Goal: Obtain resource: Download file/media

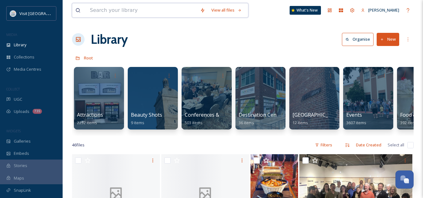
click at [164, 12] on input at bounding box center [142, 10] width 110 height 14
click at [88, 113] on span "Attractions" at bounding box center [90, 115] width 27 height 7
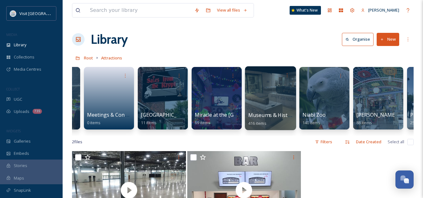
scroll to position [0, 743]
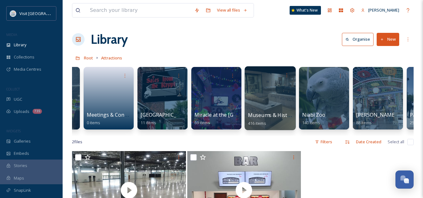
click at [266, 114] on span "Museums & Historic Sites" at bounding box center [278, 115] width 61 height 7
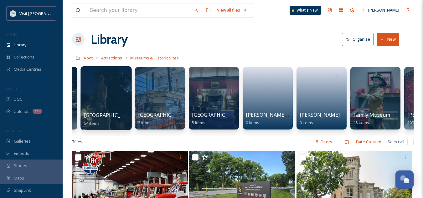
scroll to position [0, 101]
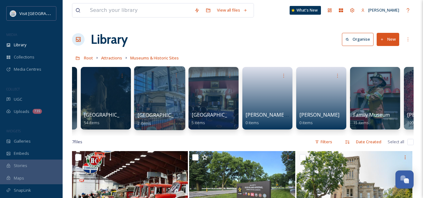
click at [163, 114] on span "[GEOGRAPHIC_DATA]" at bounding box center [162, 115] width 51 height 7
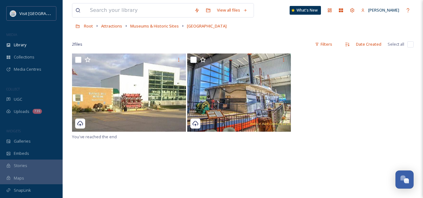
scroll to position [32, 0]
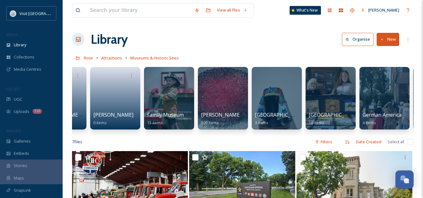
scroll to position [0, 308]
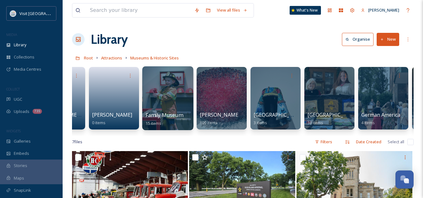
click at [165, 116] on span "Family Museum" at bounding box center [163, 115] width 37 height 7
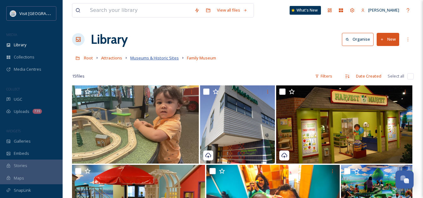
click at [168, 58] on span "Museums & Historic Sites" at bounding box center [154, 58] width 48 height 6
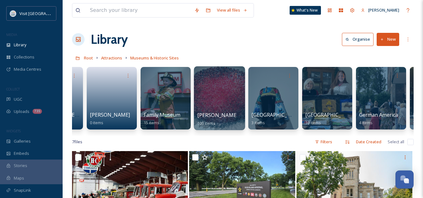
scroll to position [0, 310]
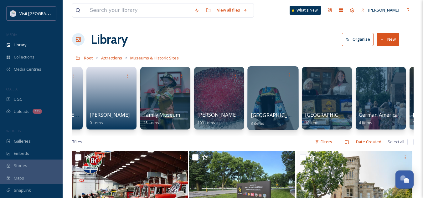
click at [261, 114] on span "[GEOGRAPHIC_DATA]" at bounding box center [276, 115] width 51 height 7
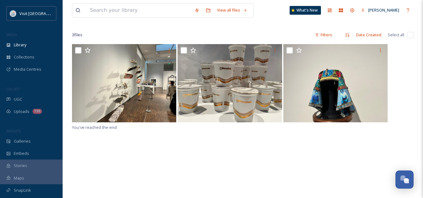
scroll to position [40, 0]
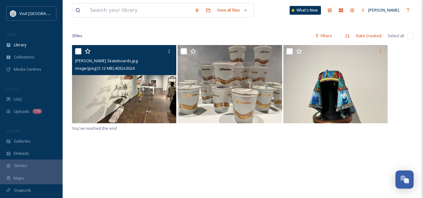
click at [142, 100] on img at bounding box center [124, 84] width 104 height 78
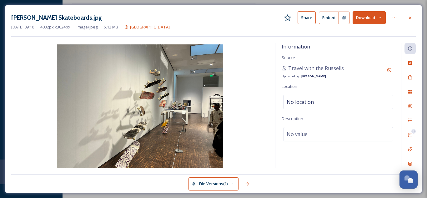
click at [369, 16] on button "Download" at bounding box center [369, 17] width 33 height 13
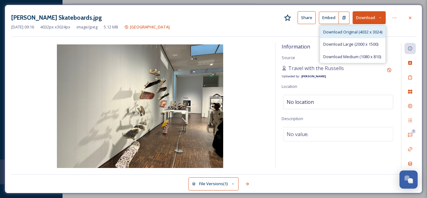
click at [351, 33] on span "Download Original (4032 x 3024)" at bounding box center [352, 32] width 59 height 6
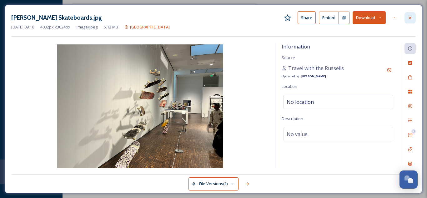
click at [413, 14] on div at bounding box center [410, 17] width 11 height 11
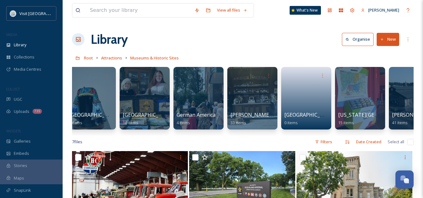
scroll to position [0, 516]
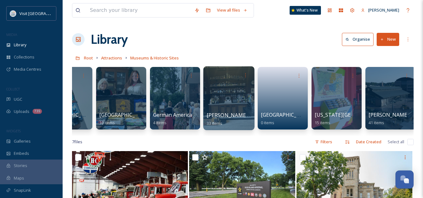
click at [232, 116] on span "[PERSON_NAME] Estate" at bounding box center [234, 115] width 57 height 7
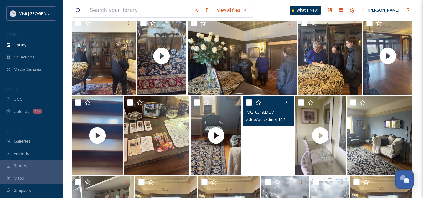
scroll to position [228, 0]
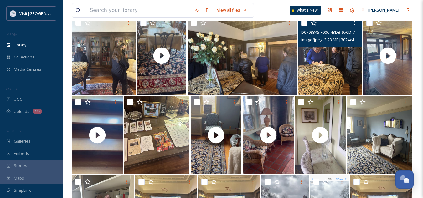
click at [330, 69] on img at bounding box center [330, 56] width 64 height 78
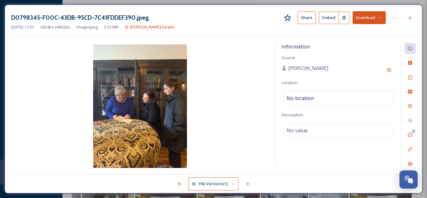
click at [367, 21] on button "Download" at bounding box center [369, 17] width 33 height 13
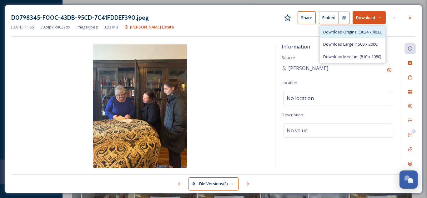
click at [359, 34] on span "Download Original (3024 x 4032)" at bounding box center [352, 32] width 59 height 6
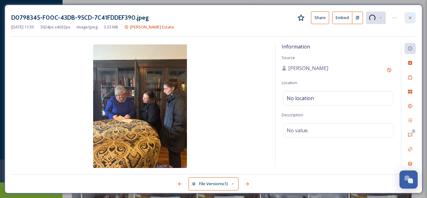
click at [411, 18] on icon at bounding box center [410, 17] width 3 height 3
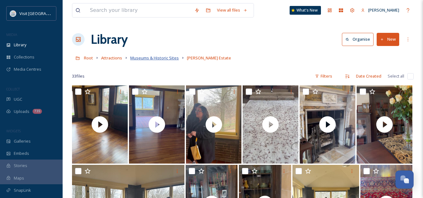
click at [160, 58] on span "Museums & Historic Sites" at bounding box center [154, 58] width 48 height 6
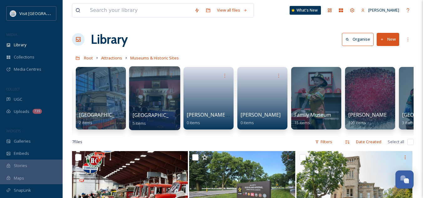
scroll to position [0, 159]
click at [149, 117] on span "[GEOGRAPHIC_DATA]" at bounding box center [158, 115] width 51 height 7
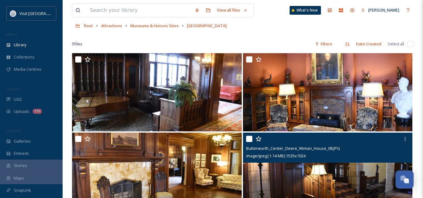
scroll to position [32, 0]
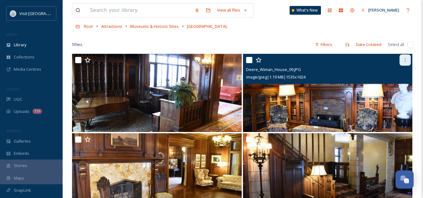
click at [405, 59] on icon at bounding box center [404, 60] width 5 height 5
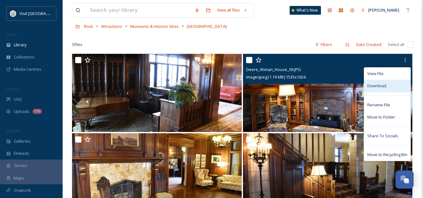
click at [377, 86] on span "Download" at bounding box center [376, 86] width 19 height 6
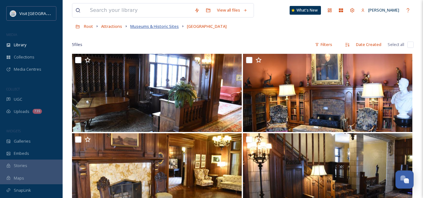
click at [159, 25] on span "Museums & Historic Sites" at bounding box center [154, 26] width 48 height 6
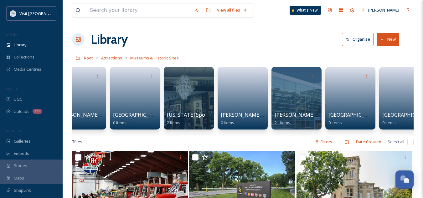
scroll to position [0, 885]
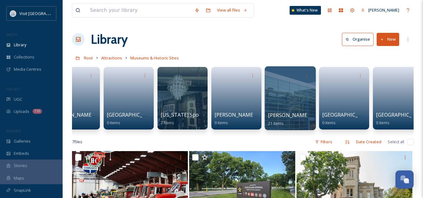
click at [287, 116] on span "[PERSON_NAME][GEOGRAPHIC_DATA]" at bounding box center [314, 115] width 92 height 7
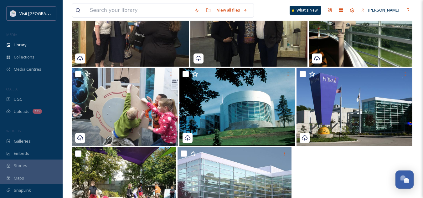
scroll to position [451, 0]
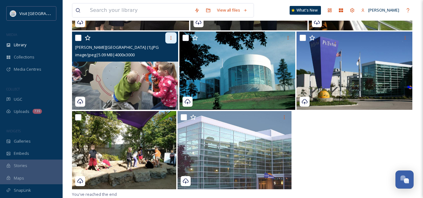
click at [170, 37] on icon at bounding box center [170, 37] width 5 height 5
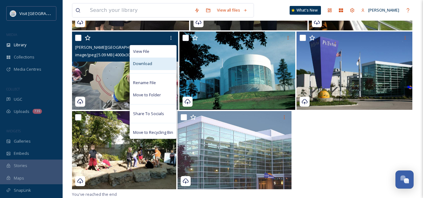
click at [140, 61] on span "Download" at bounding box center [142, 64] width 19 height 6
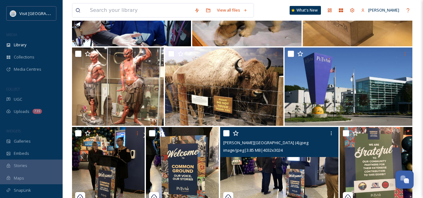
scroll to position [0, 0]
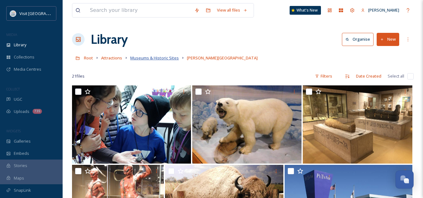
click at [159, 58] on span "Museums & Historic Sites" at bounding box center [154, 58] width 48 height 6
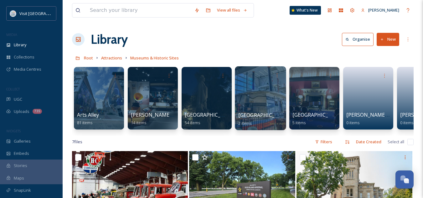
scroll to position [0, 41]
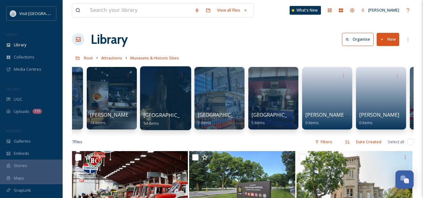
click at [163, 114] on span "[GEOGRAPHIC_DATA]" at bounding box center [168, 115] width 51 height 7
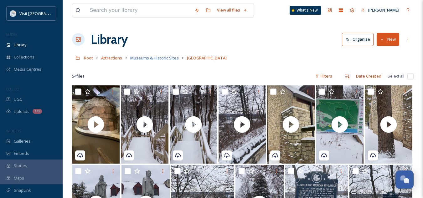
click at [162, 57] on span "Museums & Historic Sites" at bounding box center [154, 58] width 48 height 6
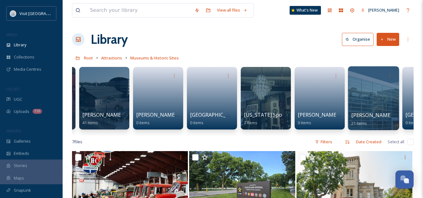
scroll to position [0, 802]
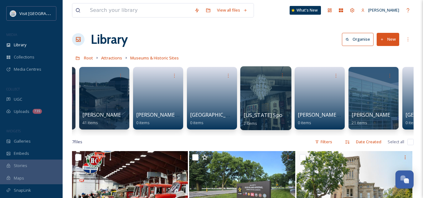
click at [260, 114] on span "[US_STATE] Spoon Gallery" at bounding box center [274, 115] width 63 height 7
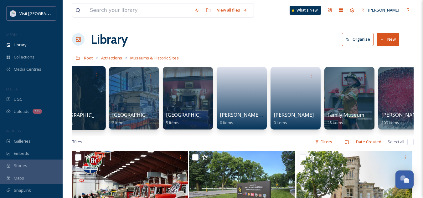
scroll to position [0, 150]
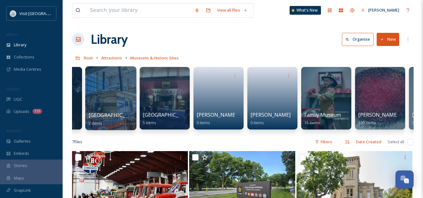
click at [119, 115] on span "[GEOGRAPHIC_DATA]" at bounding box center [114, 115] width 51 height 7
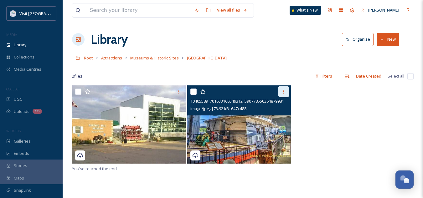
click at [283, 93] on icon at bounding box center [283, 91] width 5 height 5
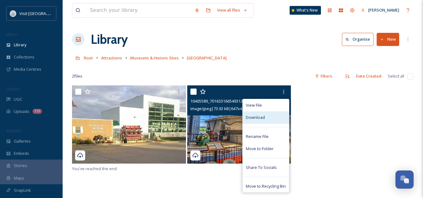
click at [265, 116] on div "Download" at bounding box center [265, 117] width 46 height 12
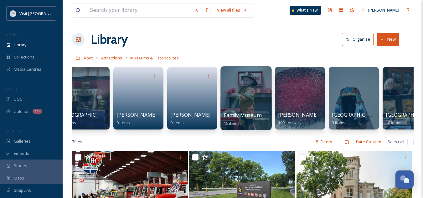
scroll to position [0, 230]
click at [244, 115] on span "Family Museum" at bounding box center [241, 115] width 37 height 7
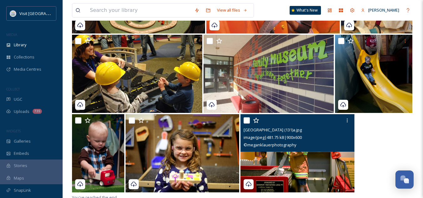
scroll to position [289, 0]
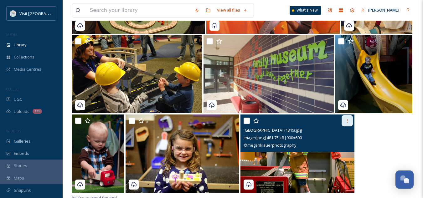
click at [346, 123] on icon at bounding box center [346, 120] width 5 height 5
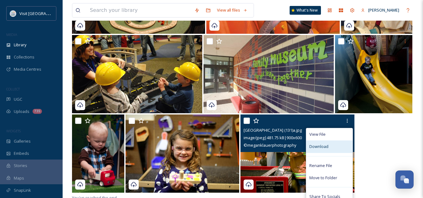
click at [321, 145] on span "Download" at bounding box center [318, 147] width 19 height 6
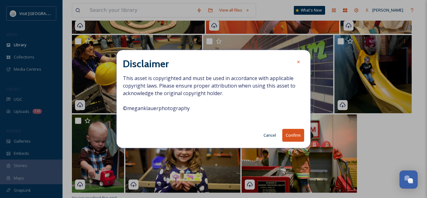
click at [293, 140] on button "Confirm" at bounding box center [293, 135] width 22 height 13
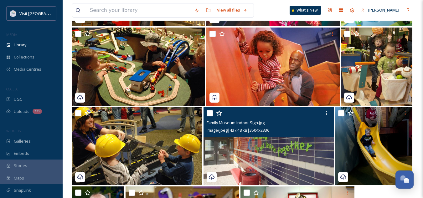
scroll to position [216, 0]
